Goal: Task Accomplishment & Management: Use online tool/utility

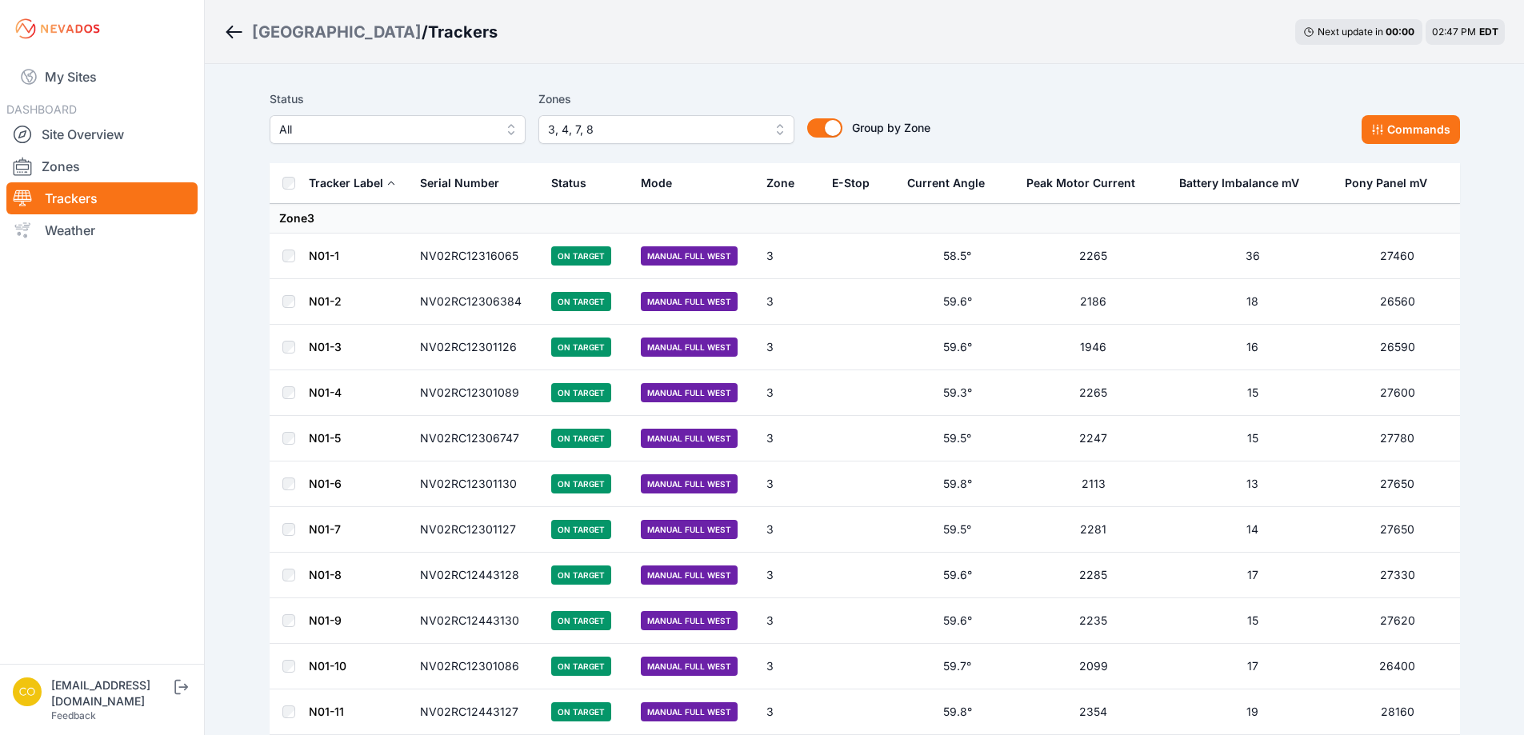
click at [771, 130] on button "3, 4, 7, 8" at bounding box center [666, 129] width 256 height 29
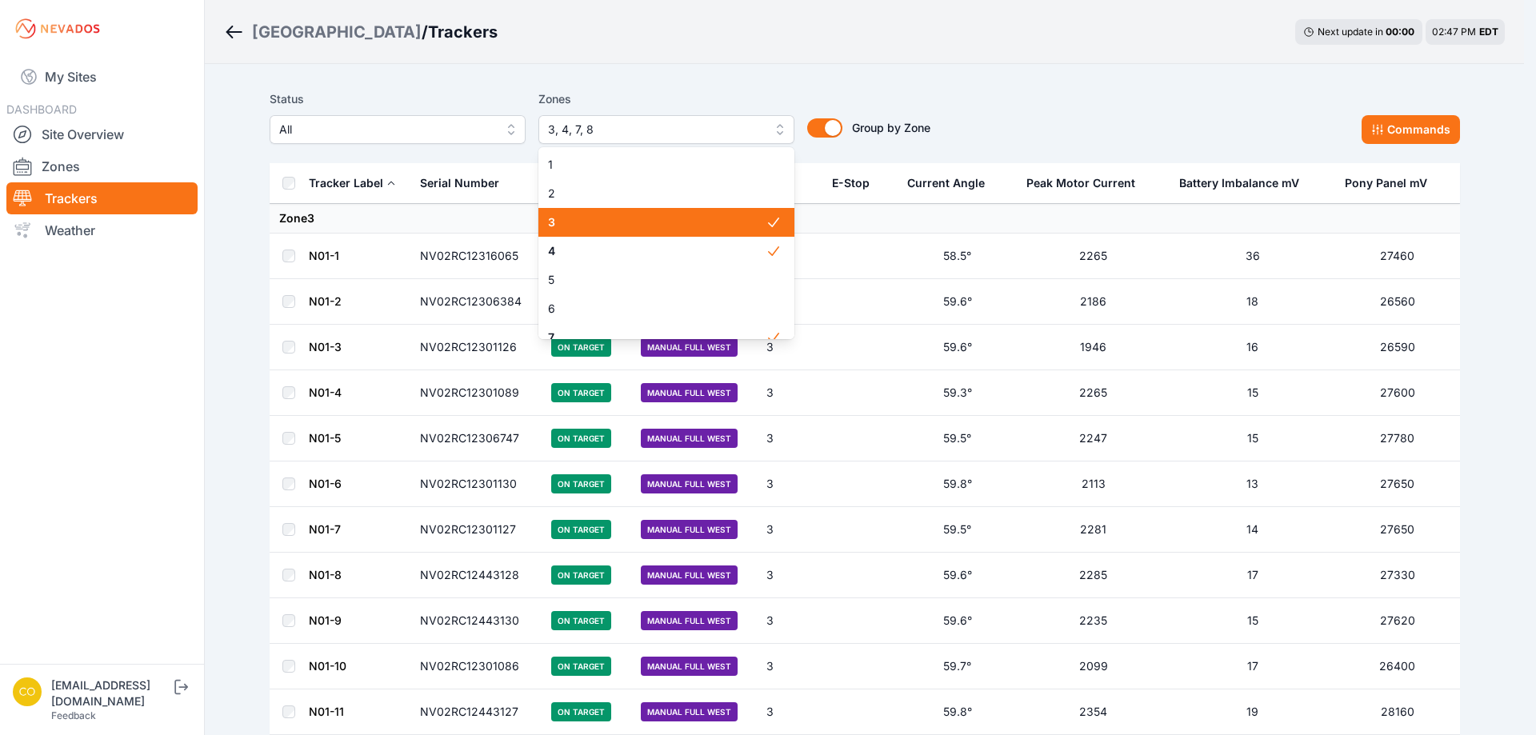
click at [741, 226] on span "3" at bounding box center [657, 222] width 218 height 16
click at [729, 245] on span "4" at bounding box center [657, 251] width 218 height 16
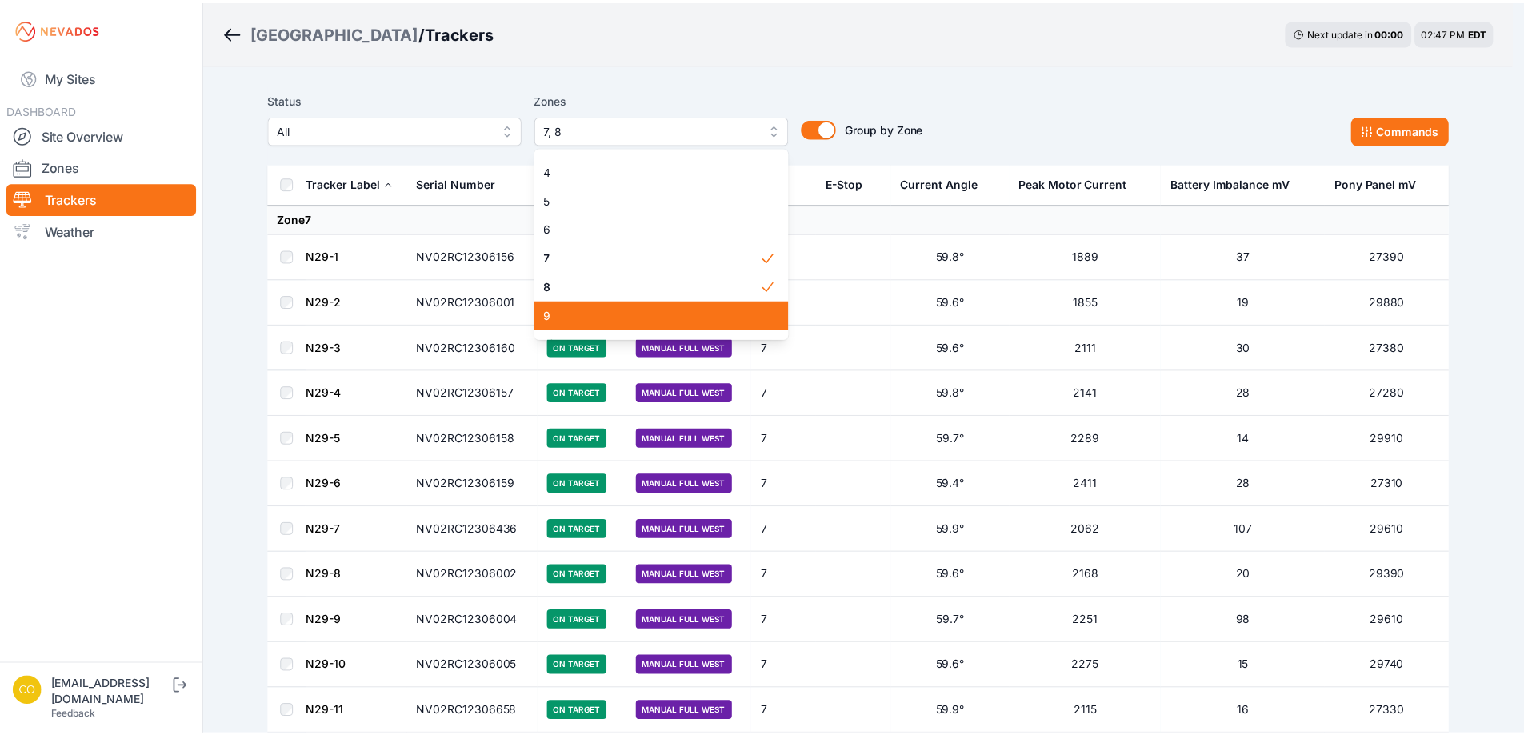
scroll to position [160, 0]
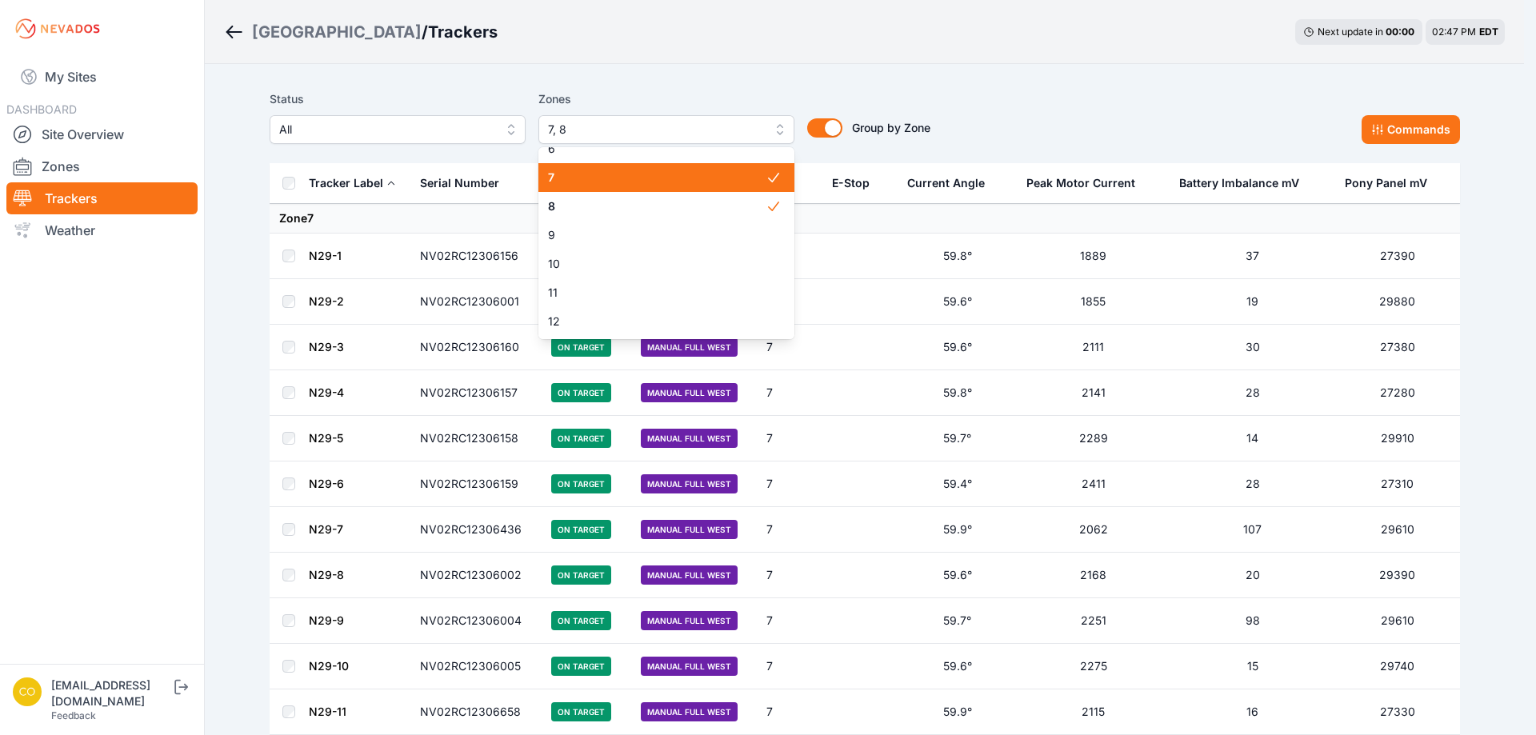
click at [634, 178] on span "7" at bounding box center [657, 178] width 218 height 16
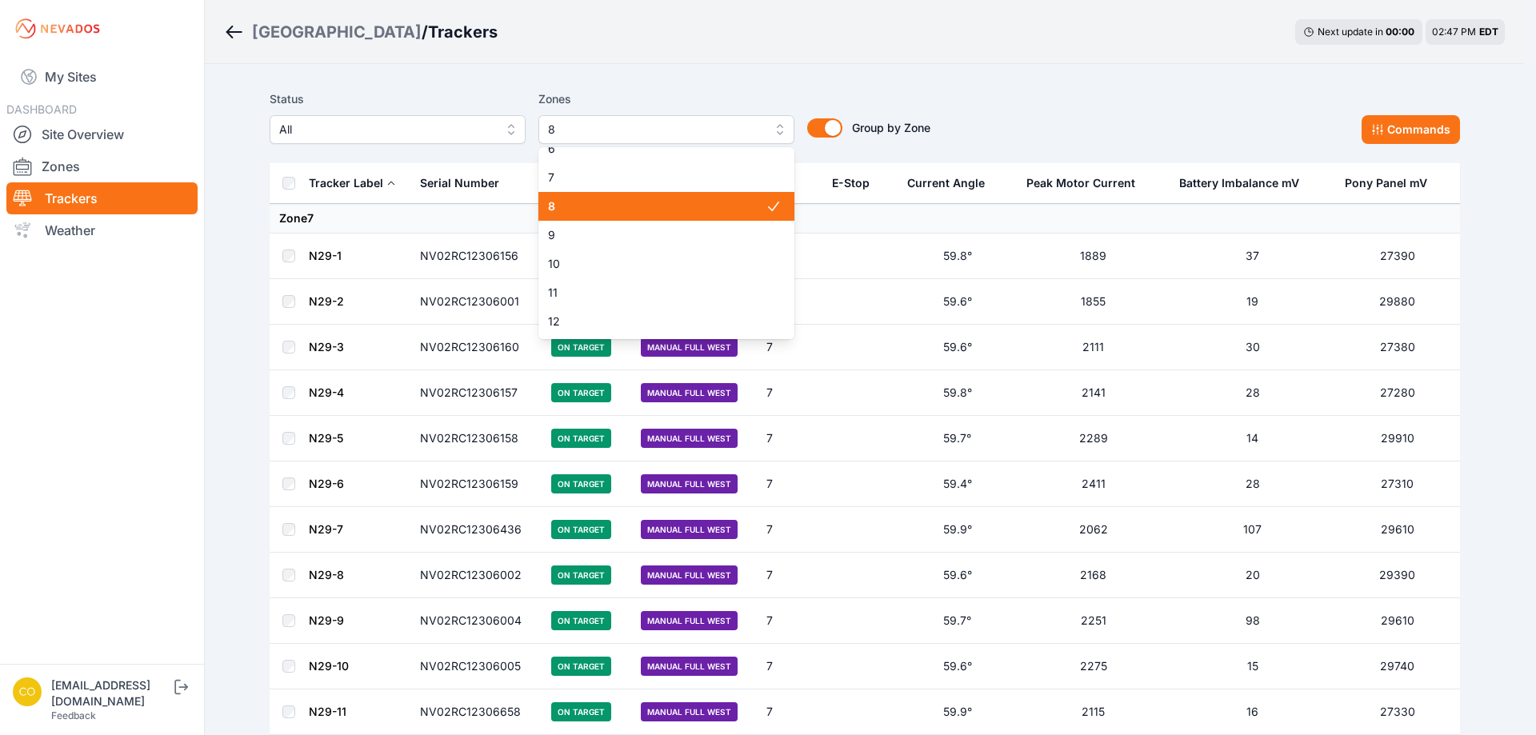
click at [655, 206] on span "8" at bounding box center [657, 206] width 218 height 16
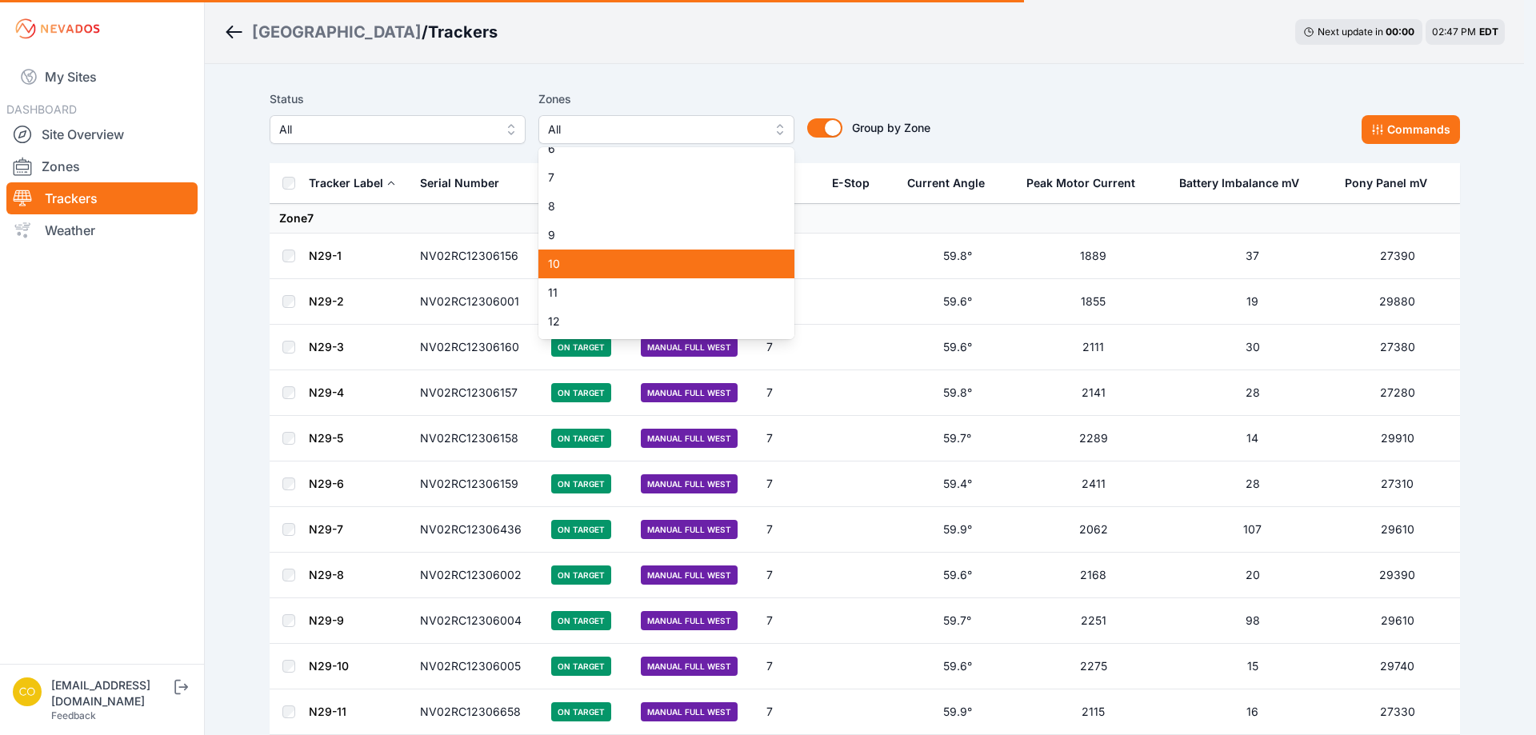
click at [595, 265] on span "10" at bounding box center [657, 264] width 218 height 16
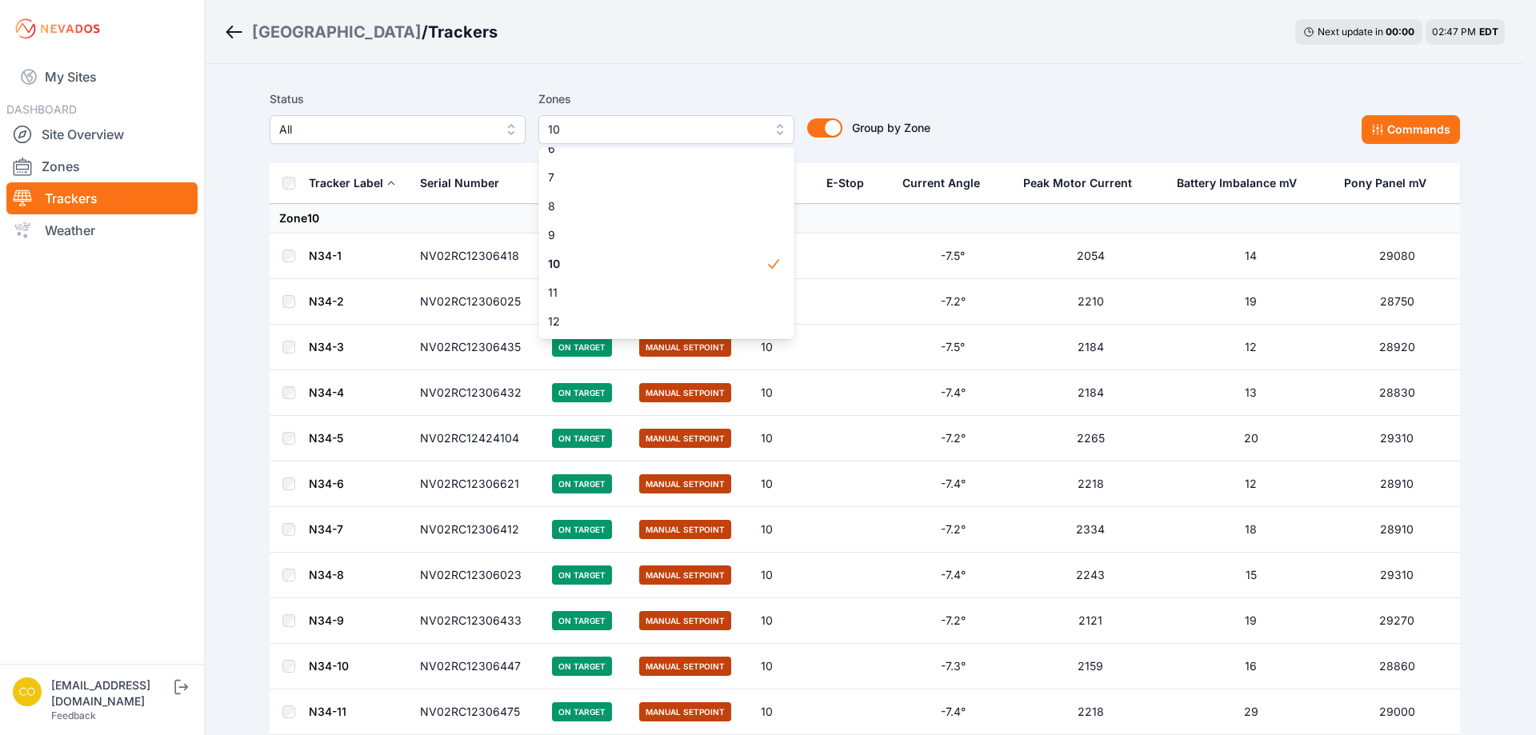
click at [1424, 118] on div "Status All Zones 10 1 2 3 4 5 6 7 8 9 10 11 12 13 14 15 16 17 18 19 20 21 22 23…" at bounding box center [865, 117] width 1190 height 54
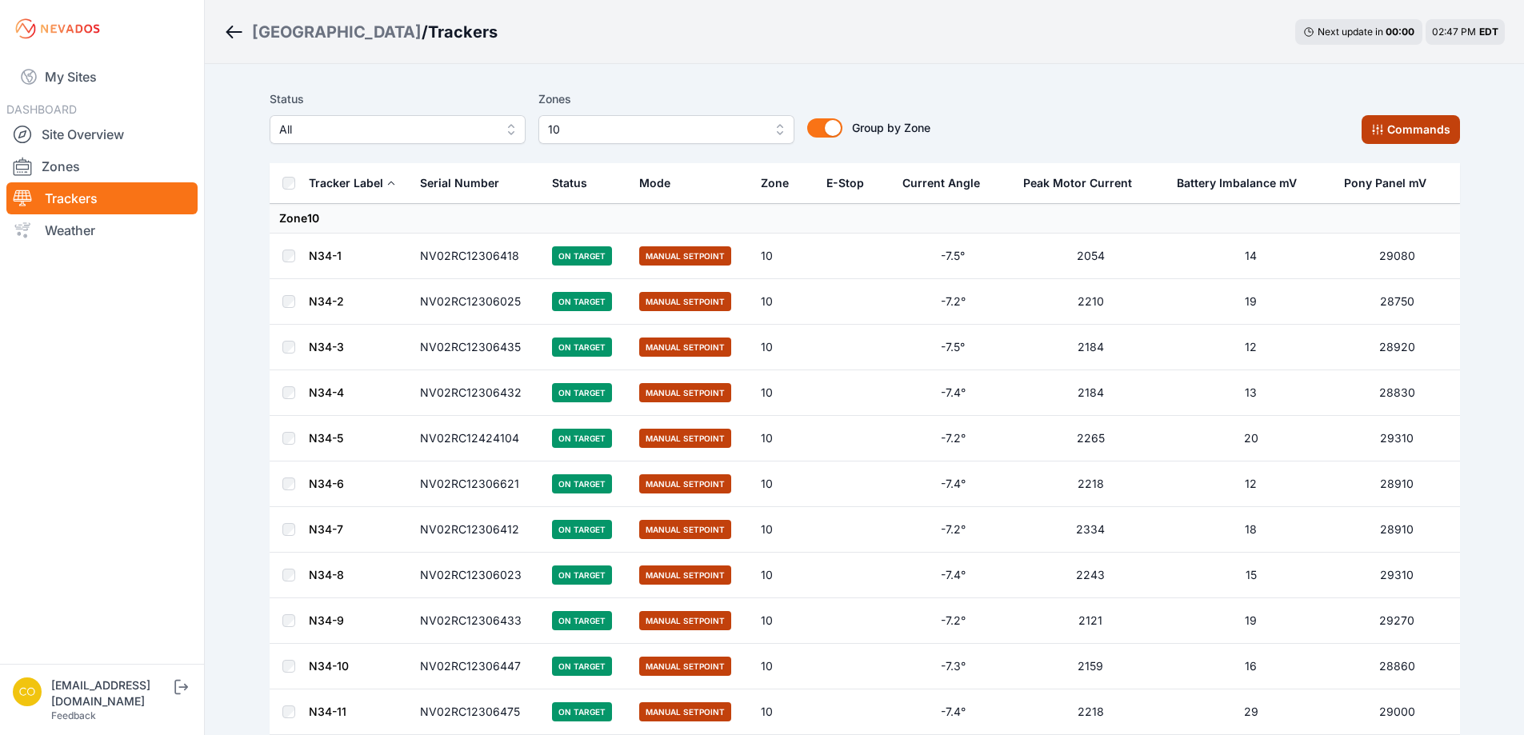
click at [1399, 127] on button "Commands" at bounding box center [1410, 129] width 98 height 29
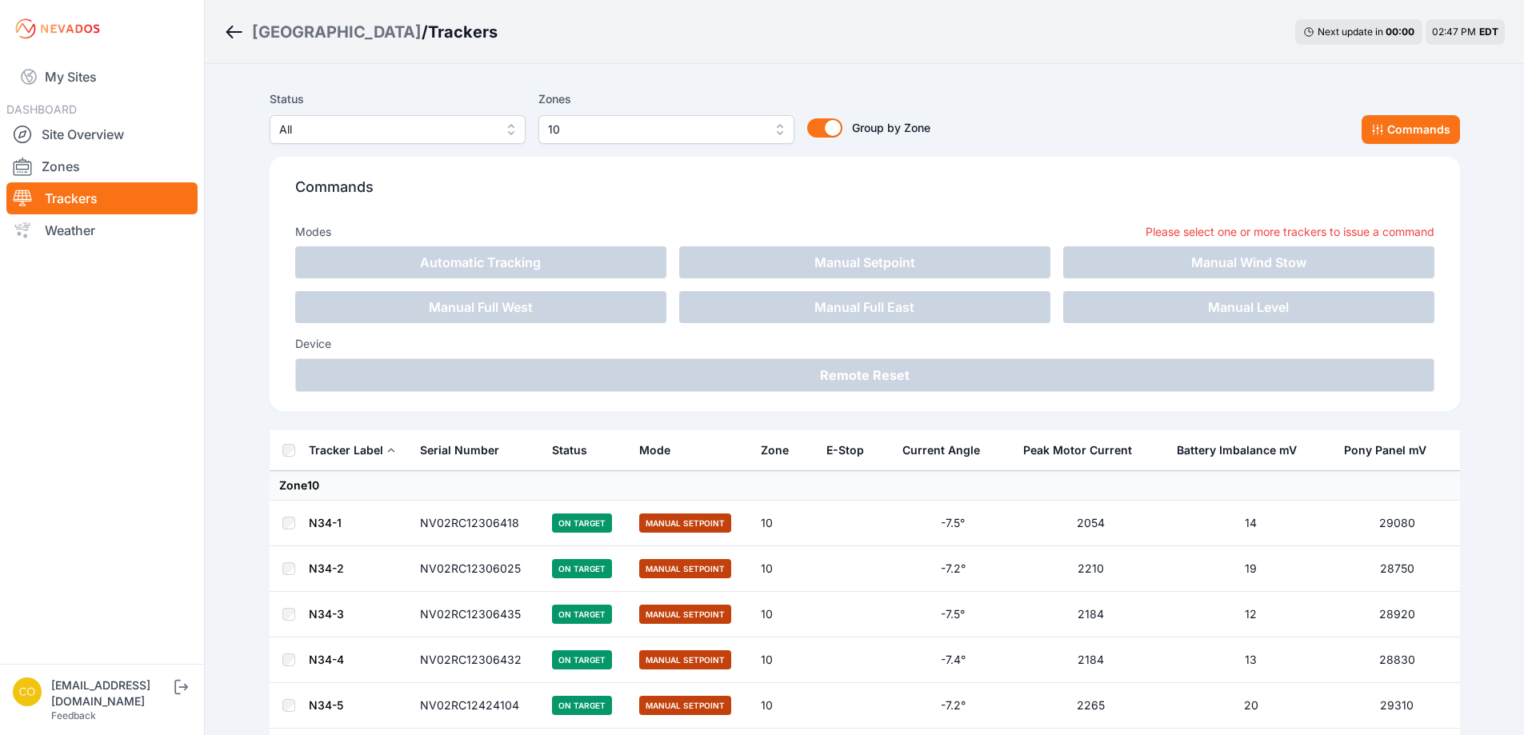
click at [978, 91] on div "Status All Zones 10 Group by Zone Group by Zone Commands" at bounding box center [865, 117] width 1190 height 54
click at [1396, 134] on button "Commands" at bounding box center [1410, 129] width 98 height 29
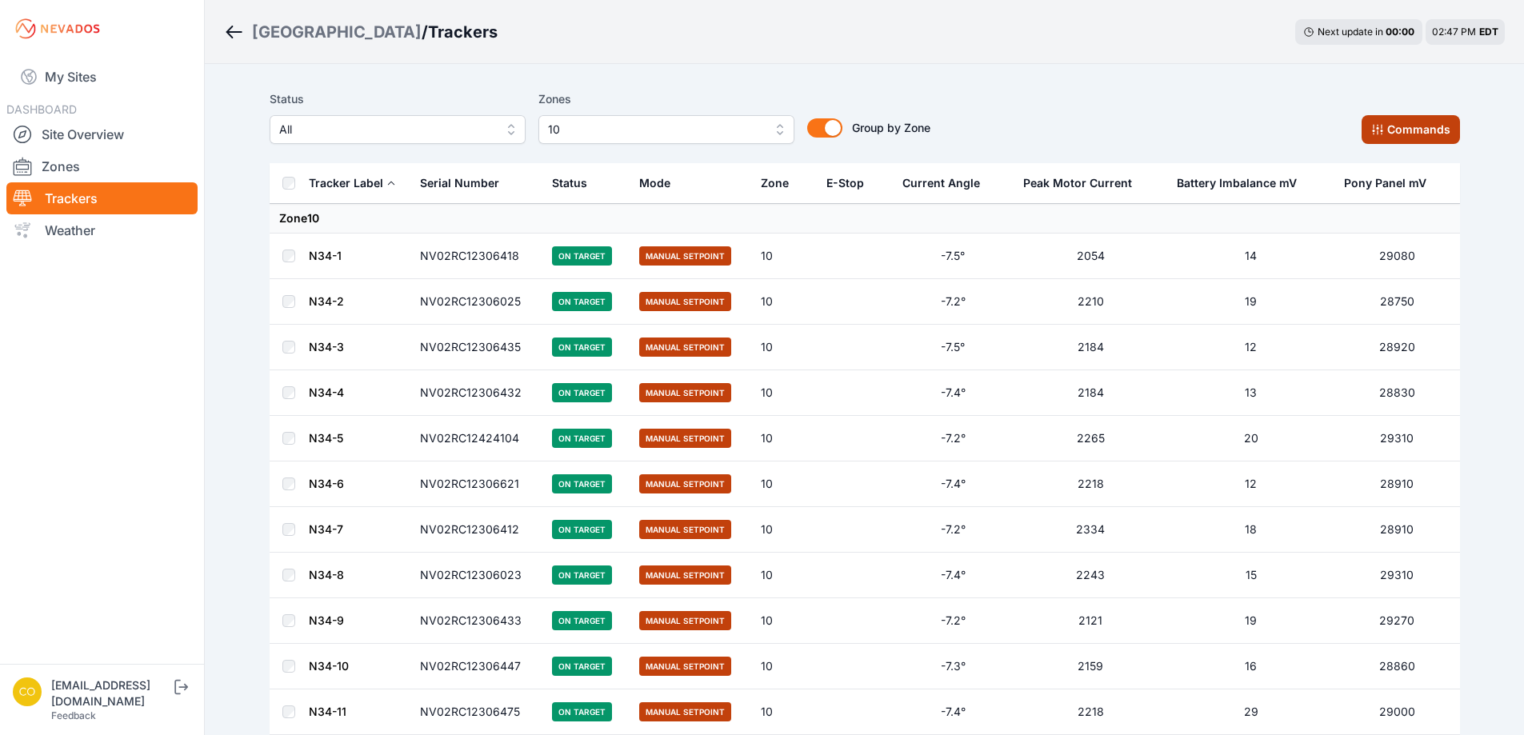
click at [1380, 128] on icon at bounding box center [1377, 129] width 13 height 13
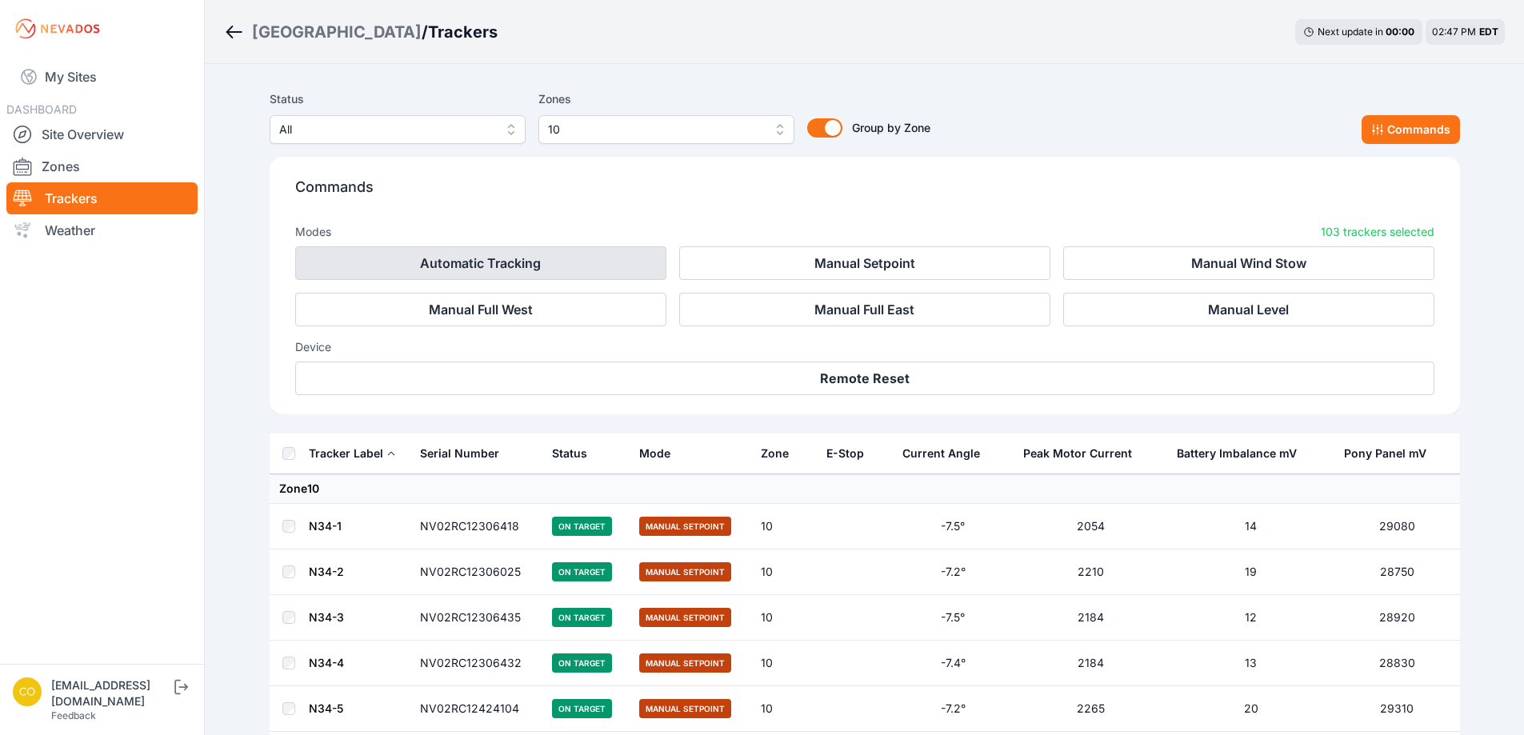
click at [510, 259] on button "Automatic Tracking" at bounding box center [480, 263] width 371 height 34
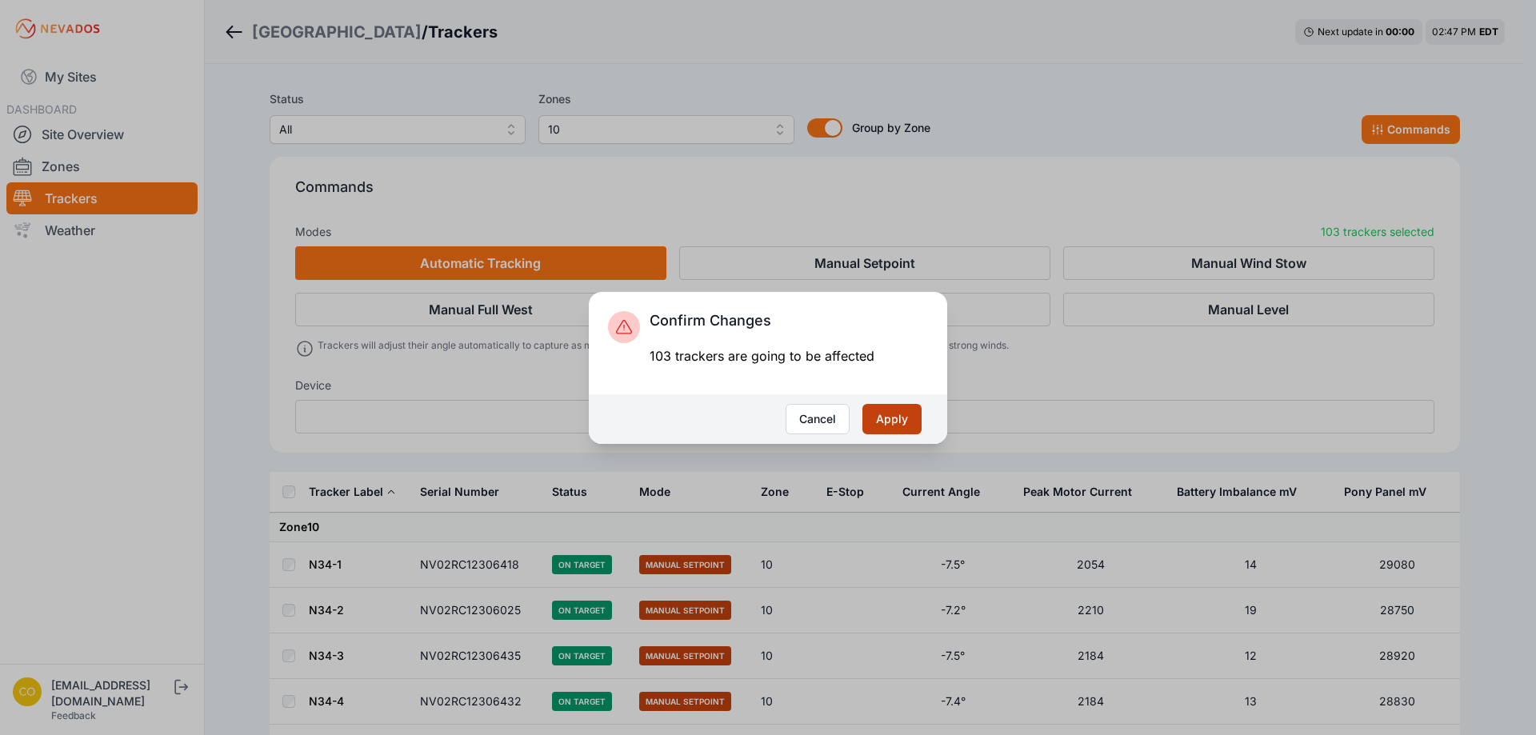
click at [890, 415] on button "Apply" at bounding box center [891, 419] width 59 height 30
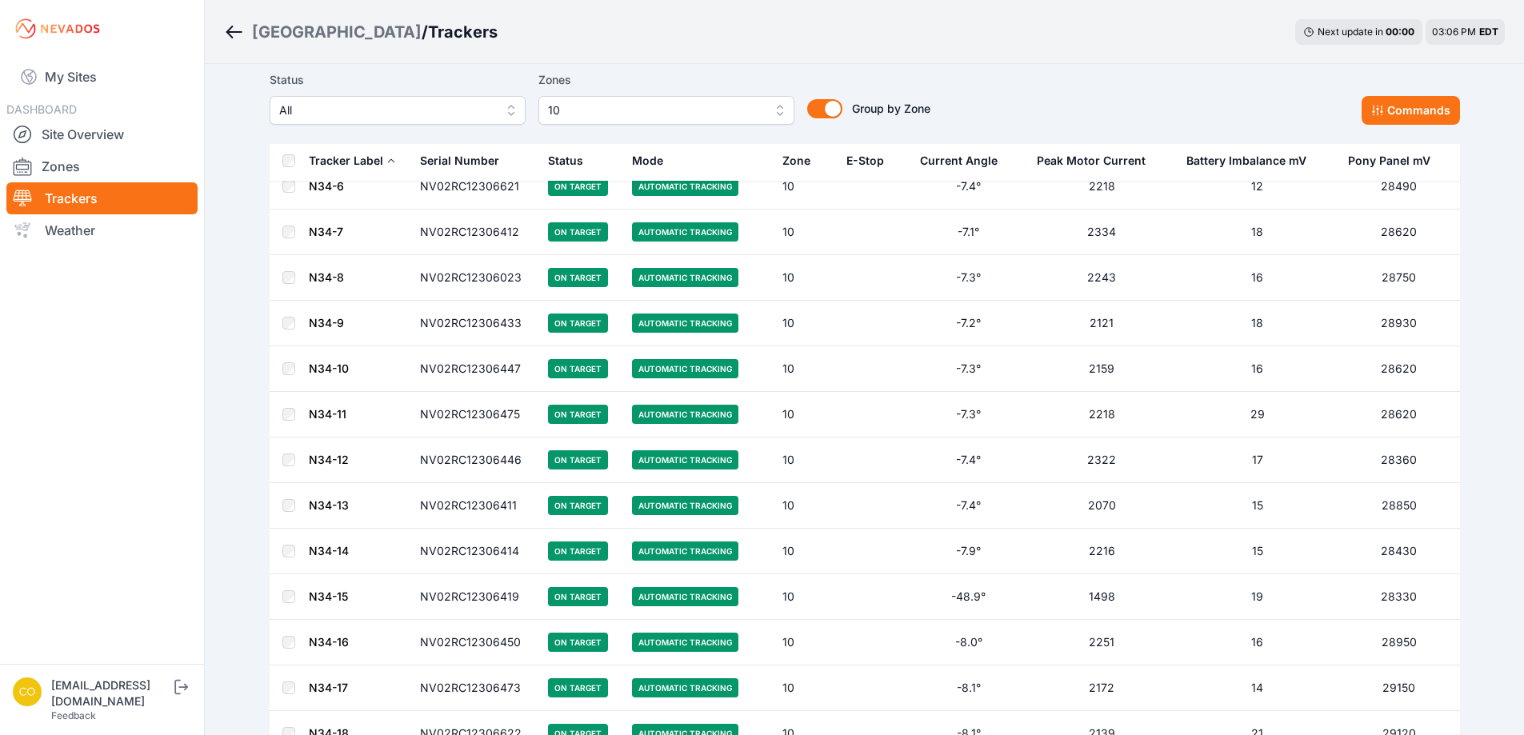
scroll to position [276, 0]
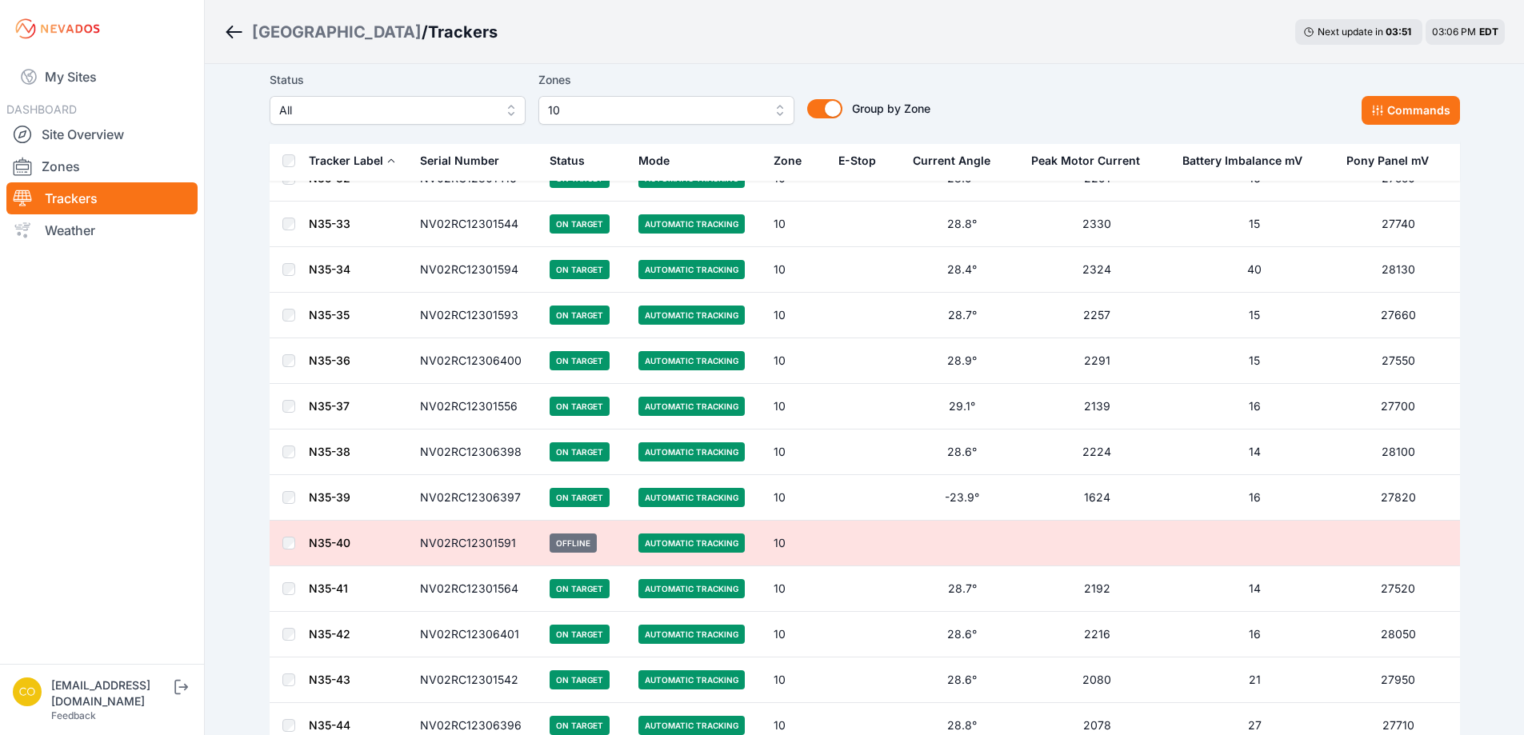
scroll to position [4079, 0]
